Goal: Task Accomplishment & Management: Use online tool/utility

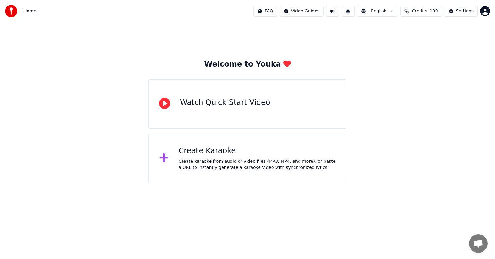
click at [187, 163] on div "Create karaoke from audio or video files (MP3, MP4, and more), or paste a URL t…" at bounding box center [257, 164] width 157 height 12
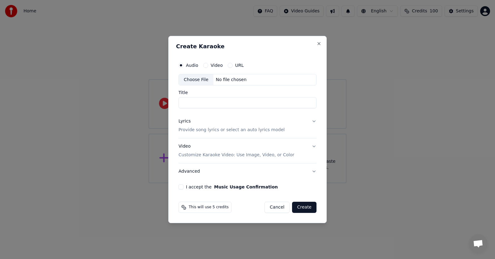
click at [198, 78] on div "Choose File" at bounding box center [196, 79] width 35 height 11
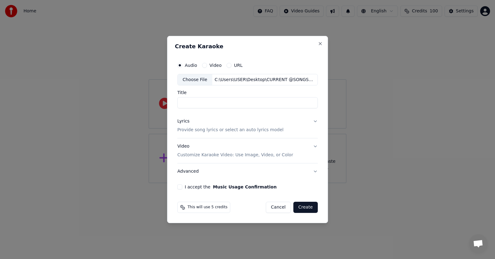
type input "*******"
click at [314, 122] on button "Lyrics Provide song lyrics or select an auto lyrics model" at bounding box center [247, 126] width 140 height 25
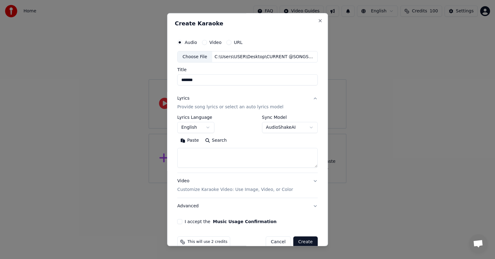
click at [214, 150] on textarea at bounding box center [247, 158] width 140 height 20
click at [194, 143] on button "Paste" at bounding box center [189, 141] width 25 height 10
click at [310, 182] on button "Video Customize Karaoke Video: Use Image, Video, or Color" at bounding box center [247, 185] width 140 height 25
type textarea "**********"
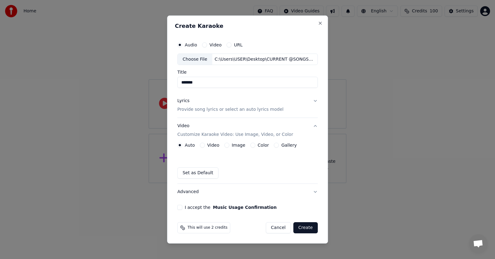
click at [205, 146] on div "Video" at bounding box center [209, 145] width 19 height 5
click at [202, 145] on button "Video" at bounding box center [202, 145] width 5 height 5
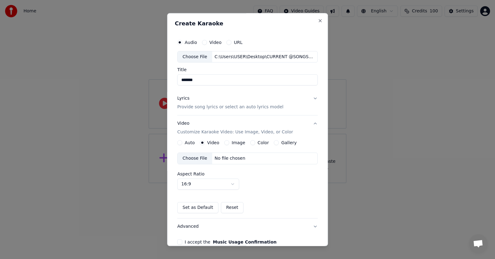
click at [192, 158] on div "Choose File" at bounding box center [195, 158] width 35 height 11
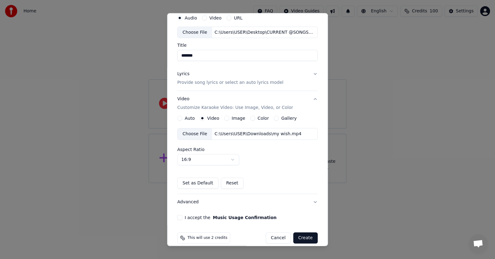
scroll to position [32, 0]
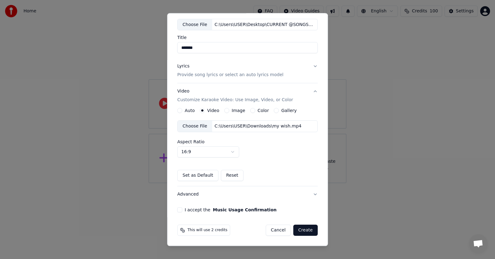
click at [179, 210] on button "I accept the Music Usage Confirmation" at bounding box center [179, 210] width 5 height 5
click at [307, 231] on button "Create" at bounding box center [305, 230] width 24 height 11
